Goal: Transaction & Acquisition: Purchase product/service

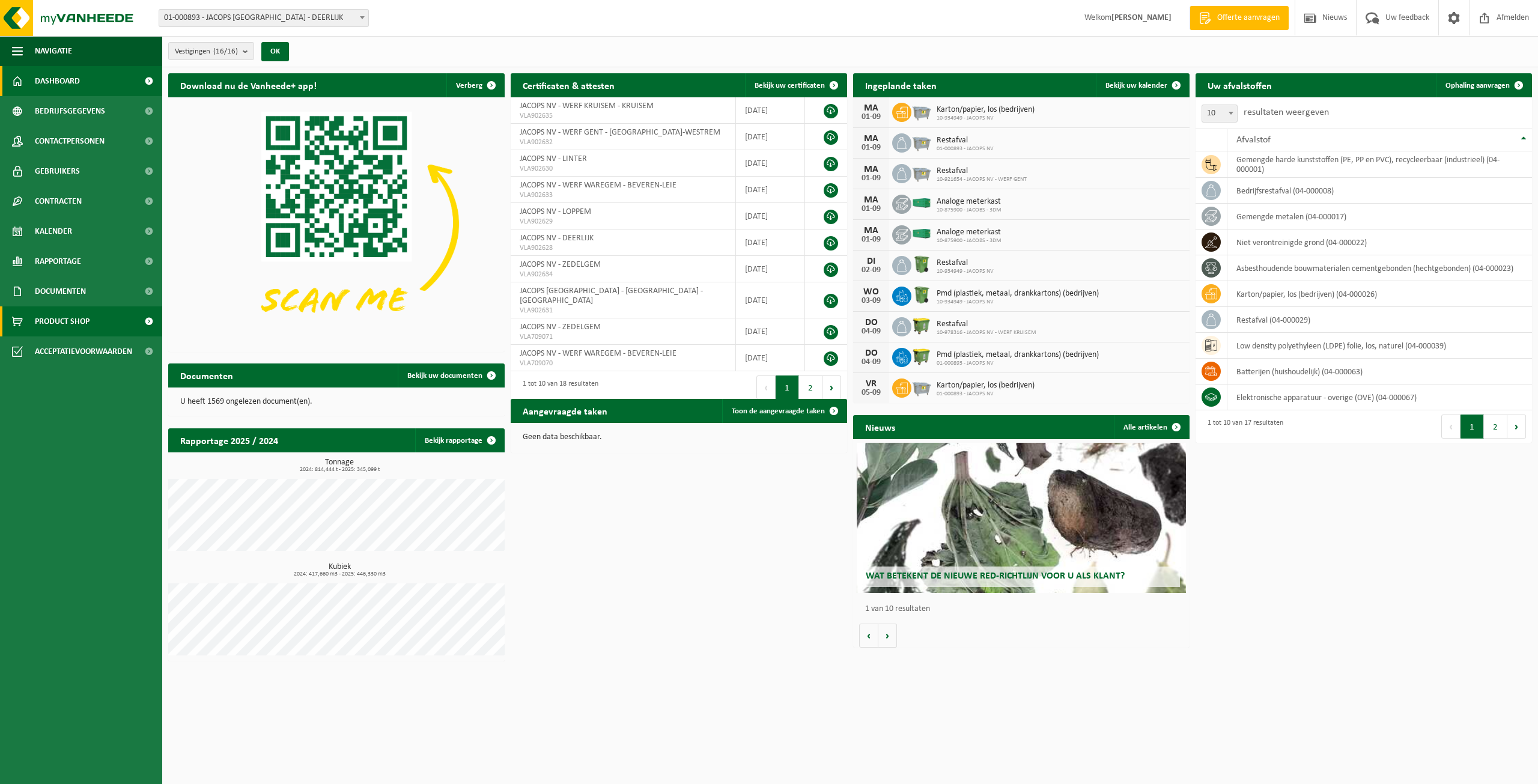
click at [75, 314] on span "Product Shop" at bounding box center [62, 320] width 55 height 30
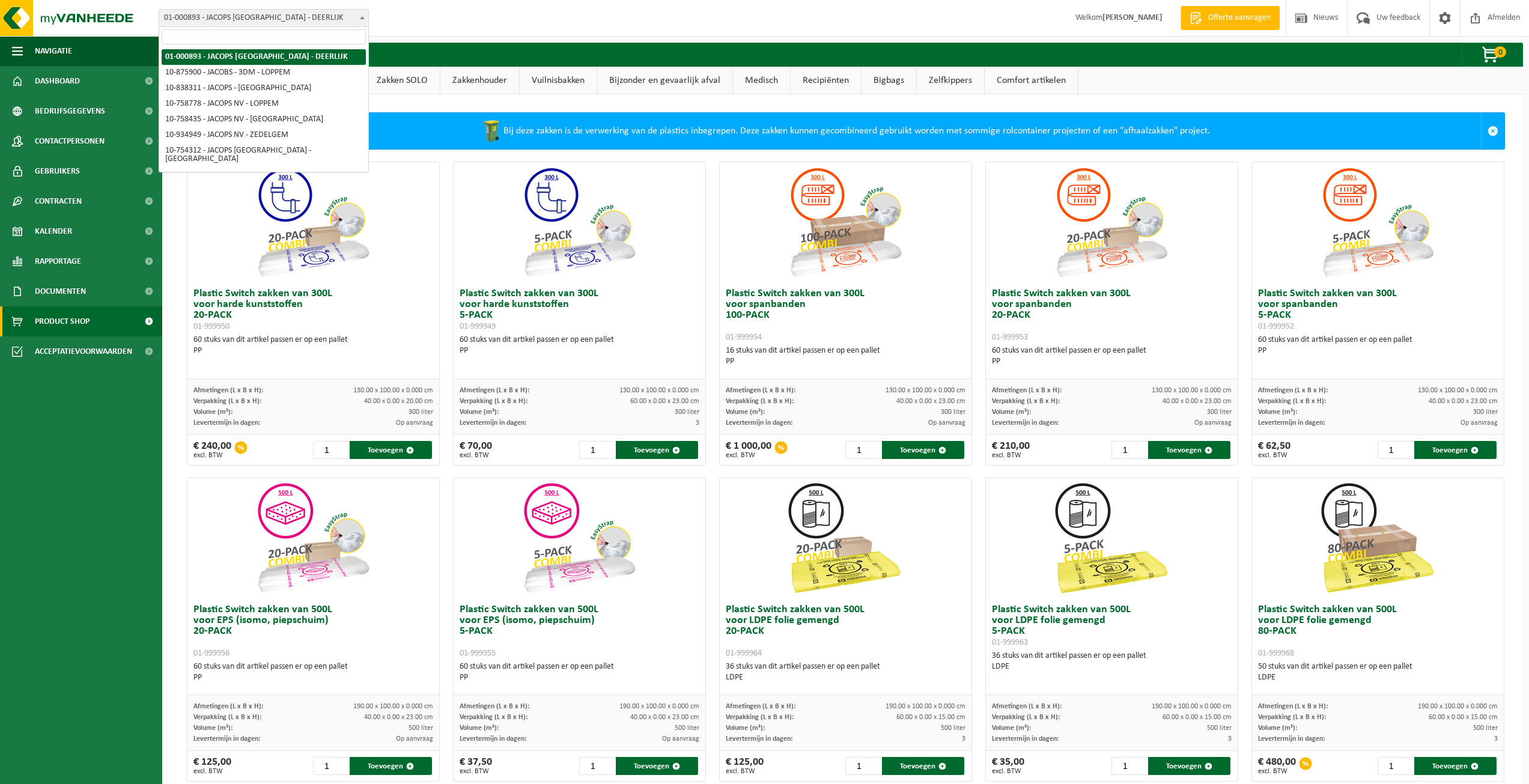
click at [219, 21] on span "01-000893 - JACOPS [GEOGRAPHIC_DATA] - DEERLIJK" at bounding box center [263, 18] width 209 height 17
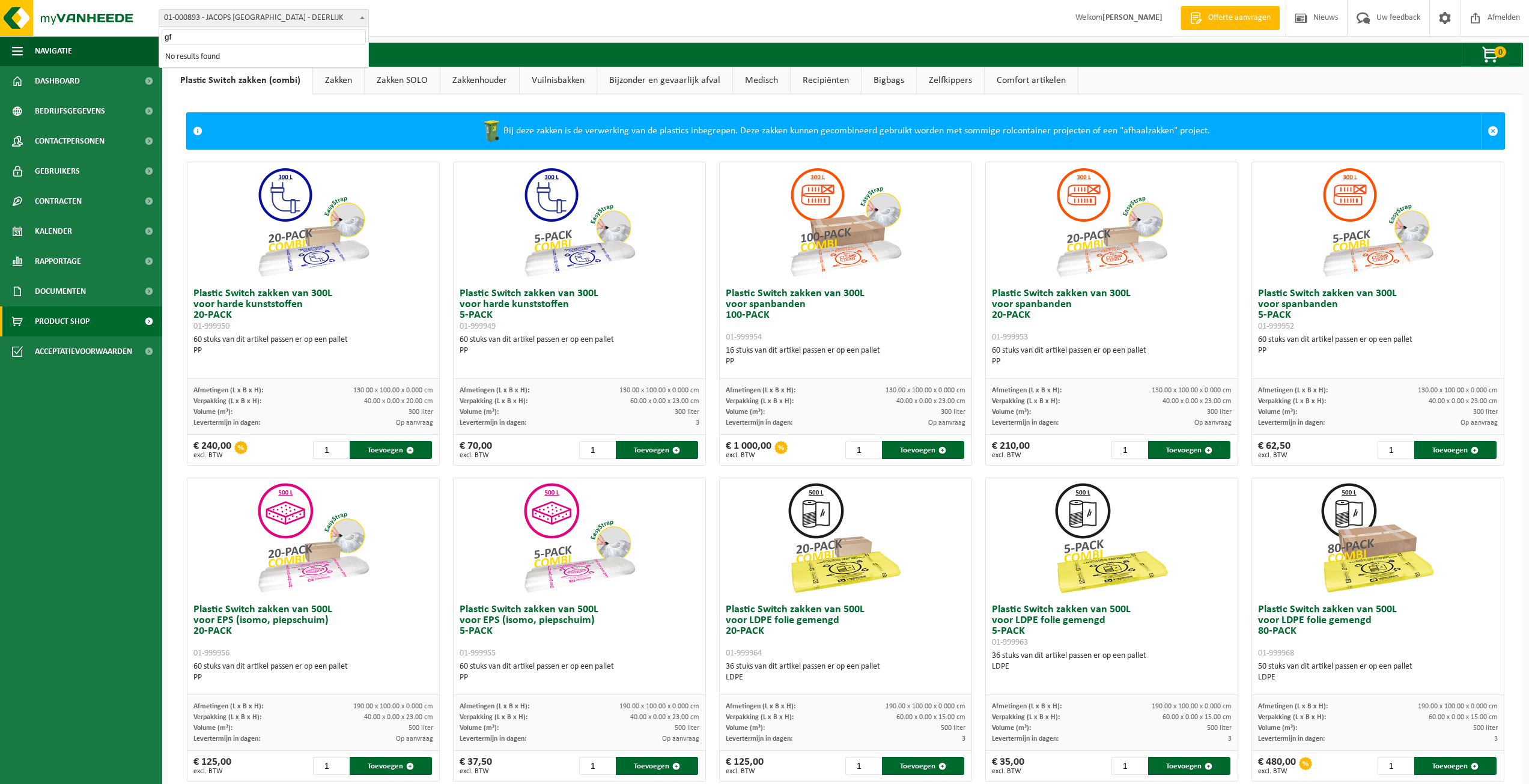
type input "gft"
drag, startPoint x: 227, startPoint y: 43, endPoint x: 102, endPoint y: 40, distance: 125.0
click at [102, 40] on body "Vestiging: 01-000893 - JACOPS [GEOGRAPHIC_DATA] - DEERLIJK 10-875900 - JACOBS -…" at bounding box center [764, 563] width 1529 height 1127
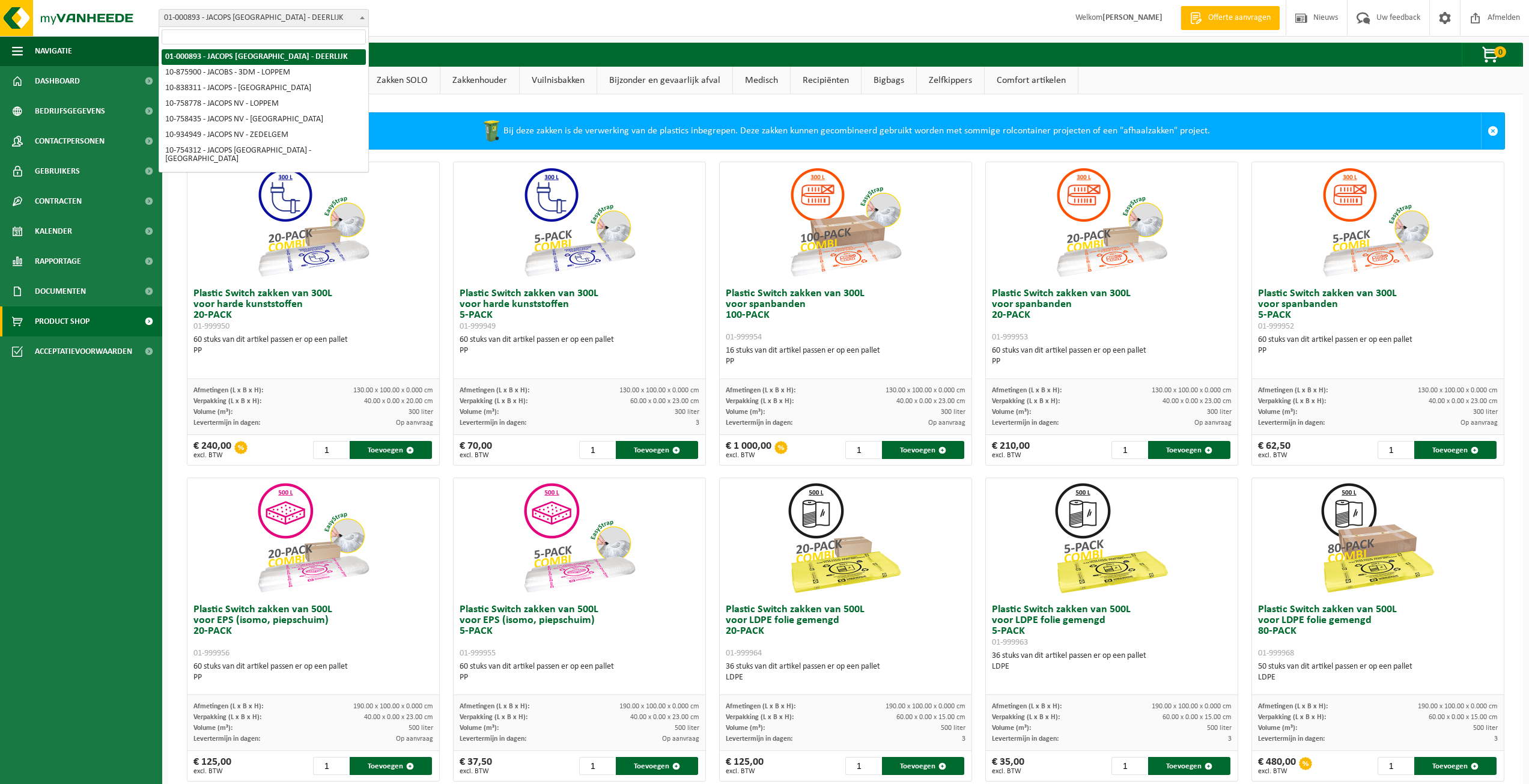
click at [503, 92] on link "Zakkenhouder" at bounding box center [479, 81] width 78 height 27
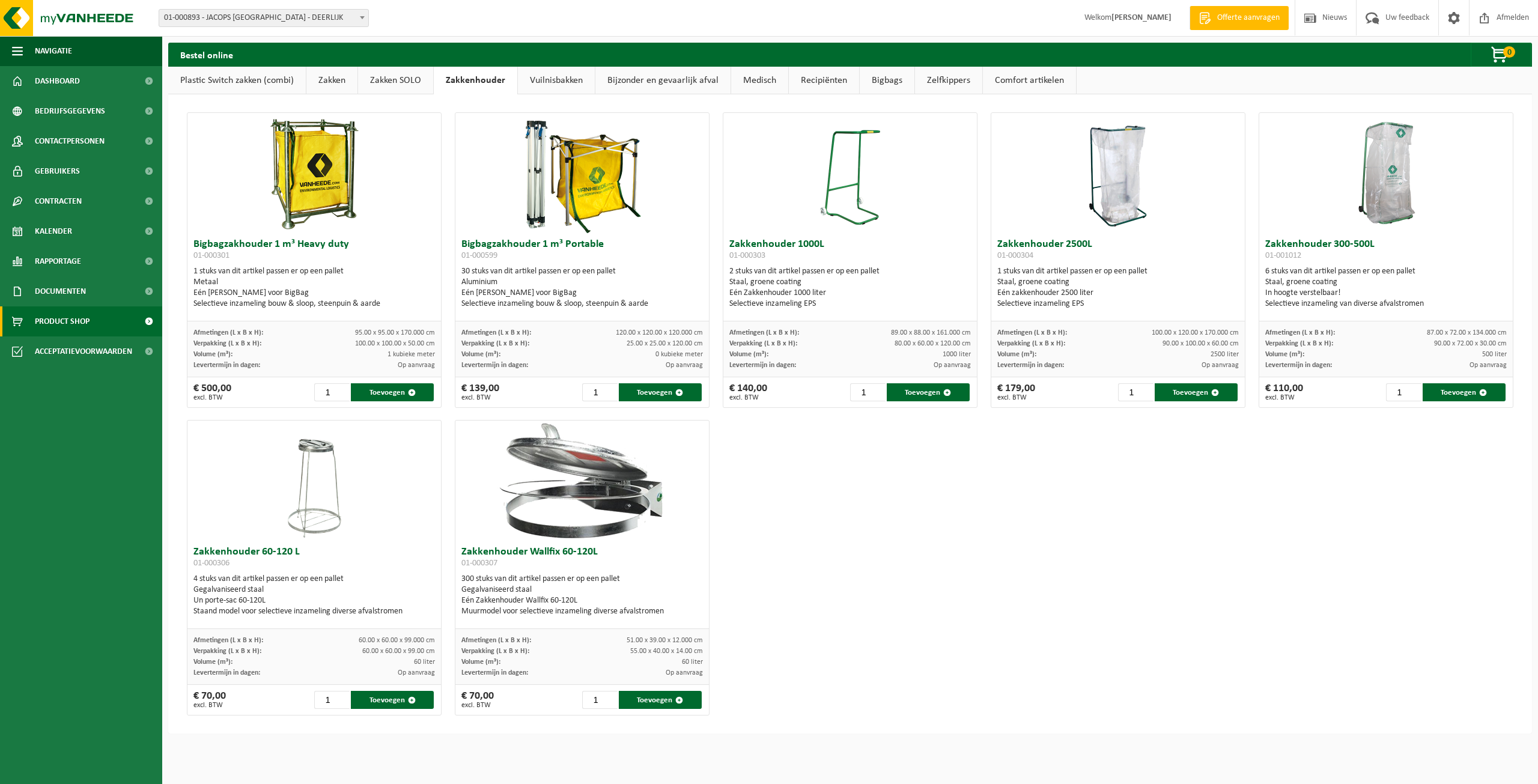
click at [231, 82] on link "Plastic Switch zakken (combi)" at bounding box center [237, 81] width 138 height 27
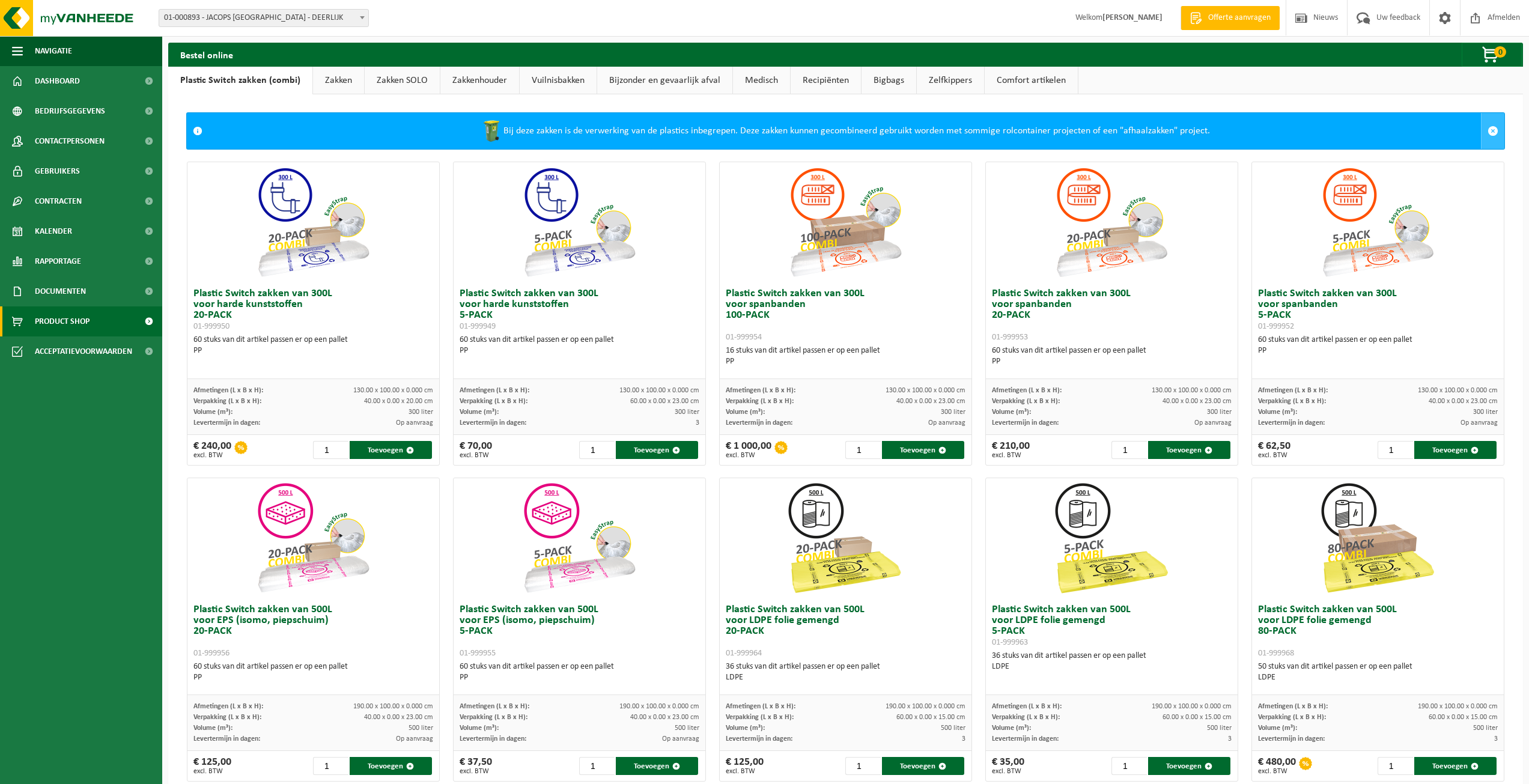
click at [1488, 129] on span at bounding box center [1493, 131] width 11 height 11
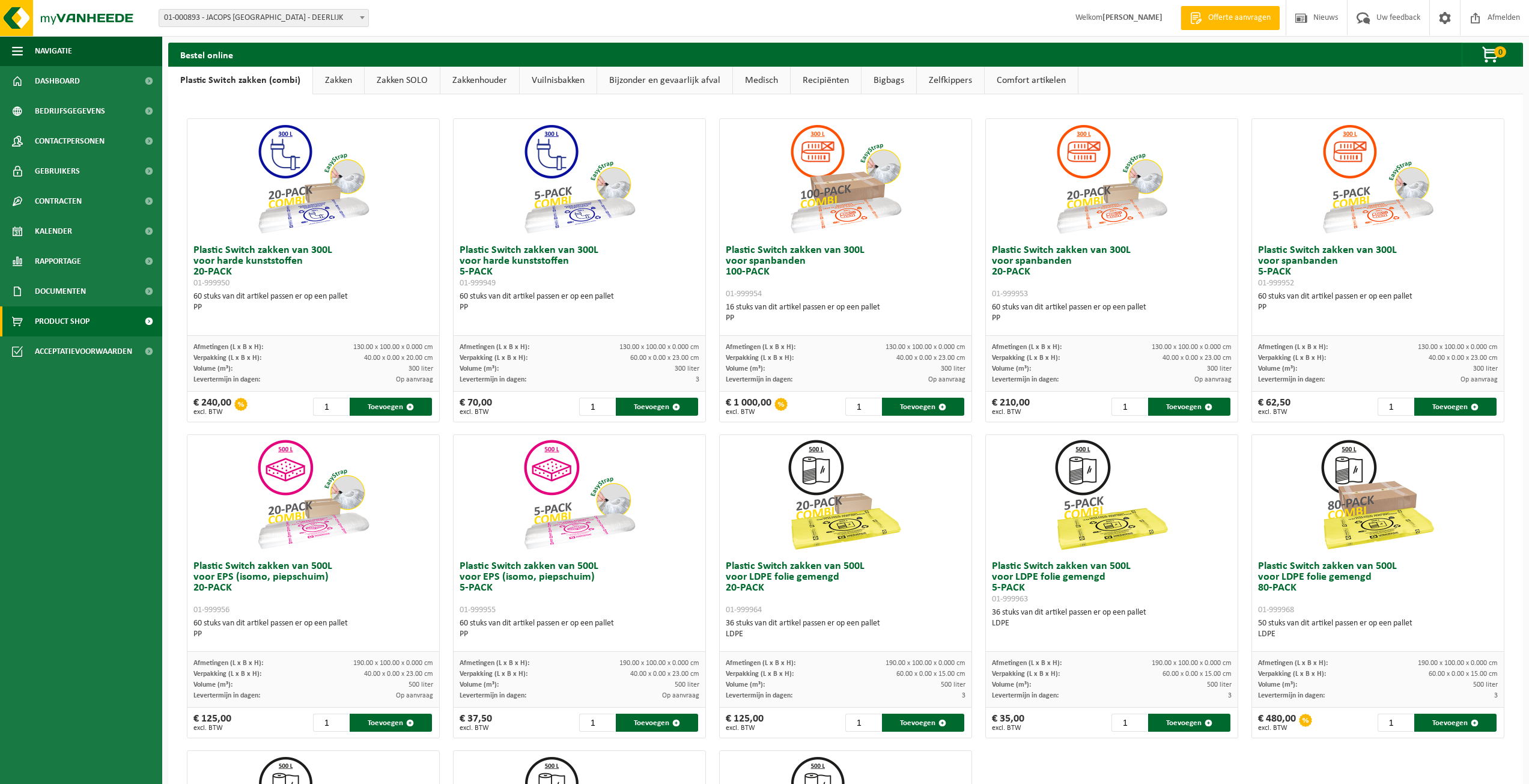
click at [551, 81] on link "Vuilnisbakken" at bounding box center [557, 81] width 77 height 27
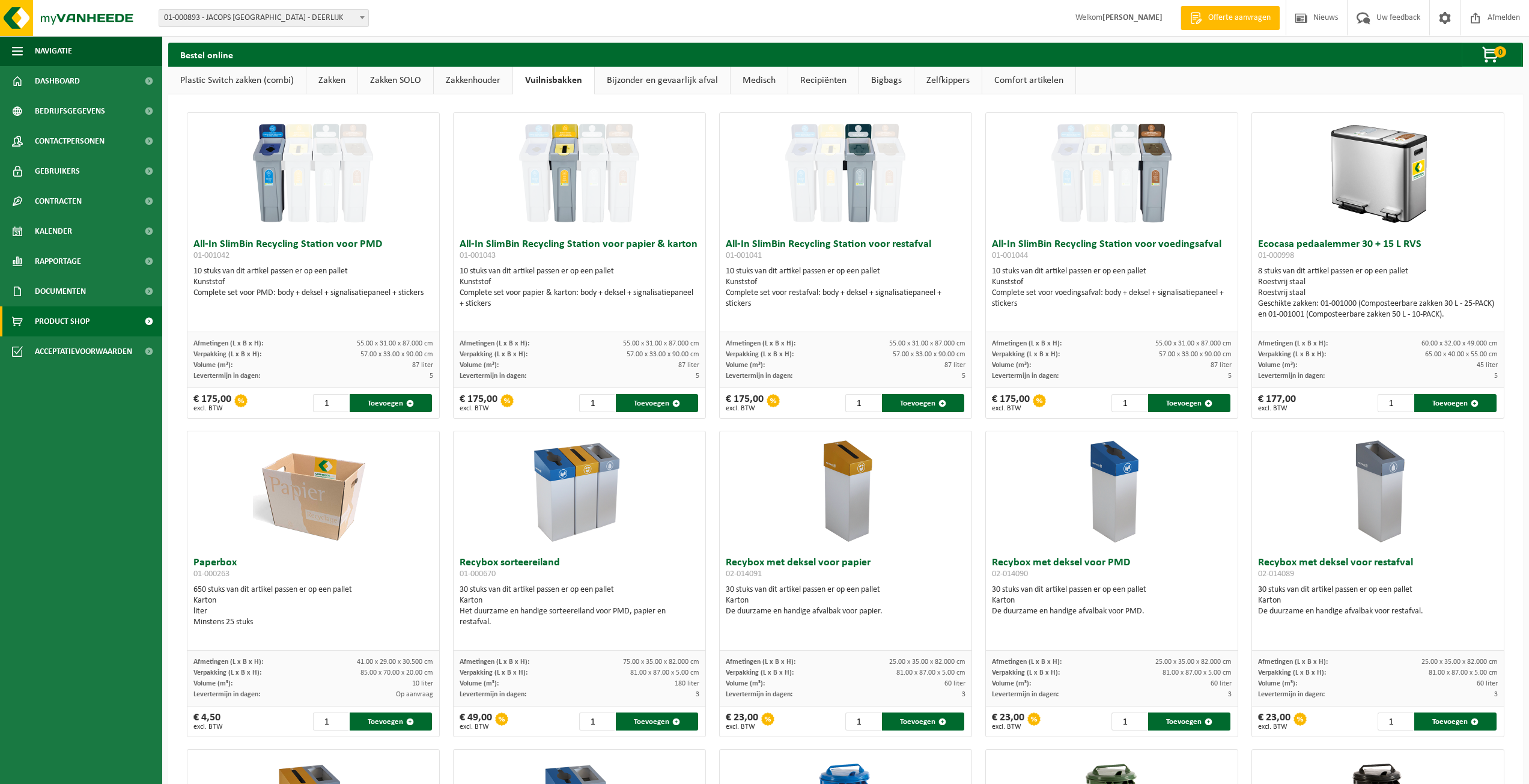
click at [669, 80] on link "Bijzonder en gevaarlijk afval" at bounding box center [662, 81] width 136 height 27
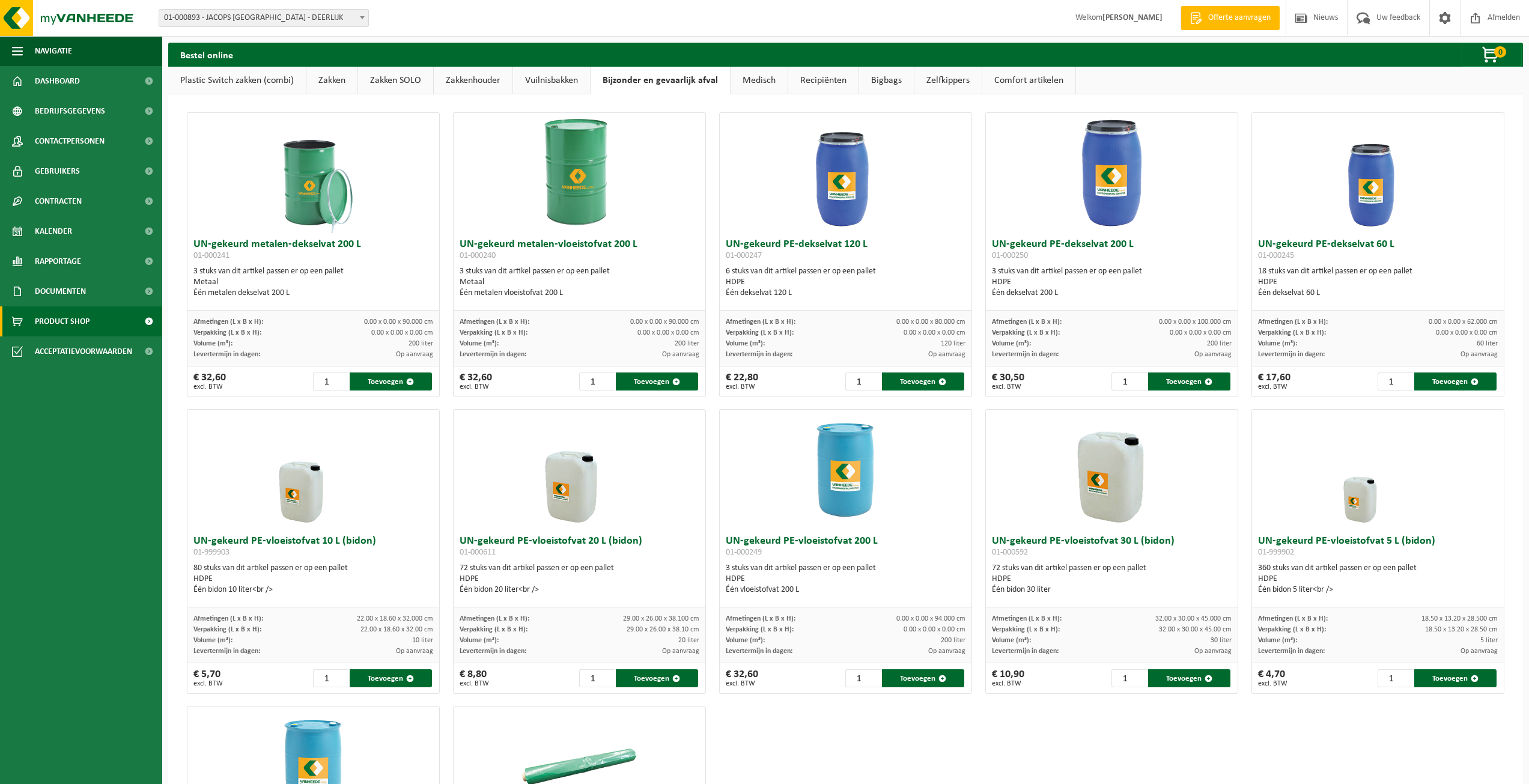
click at [757, 84] on link "Medisch" at bounding box center [758, 81] width 57 height 27
